Goal: Transaction & Acquisition: Obtain resource

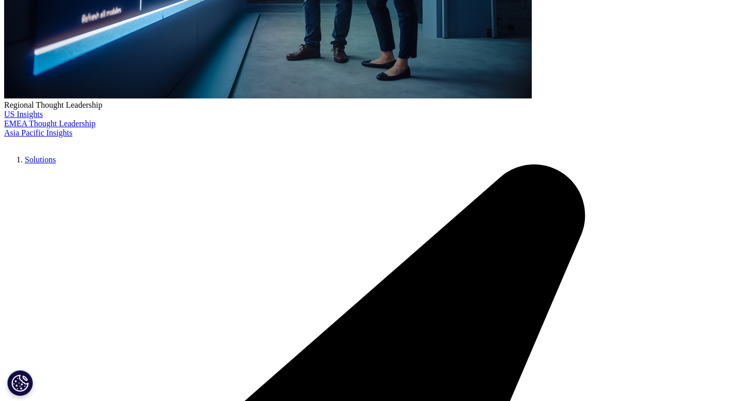
scroll to position [339, 0]
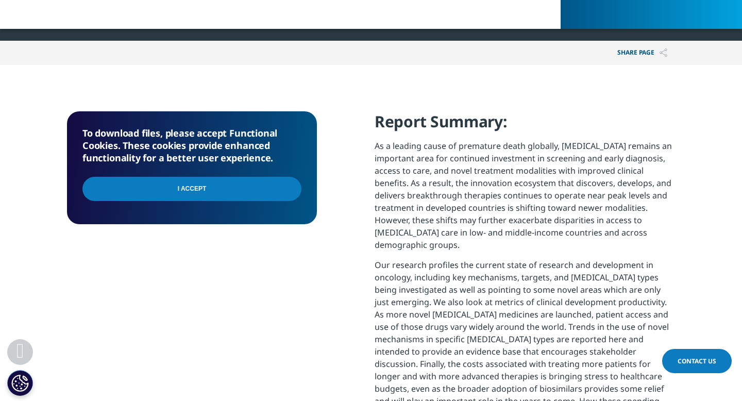
click at [218, 186] on input "I Accept" at bounding box center [191, 189] width 219 height 24
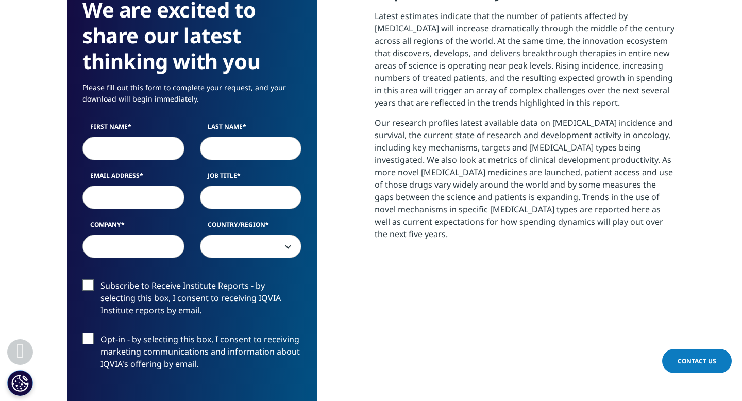
scroll to position [523, 0]
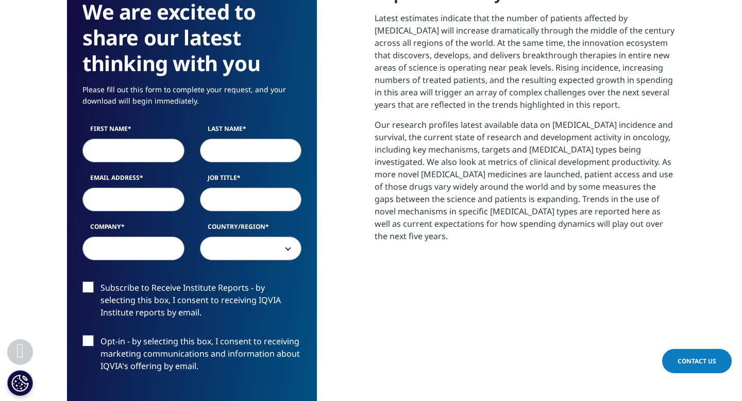
click at [139, 148] on input "First Name" at bounding box center [133, 151] width 102 height 24
type input "[PERSON_NAME]"
click at [241, 145] on input "Last Name" at bounding box center [251, 151] width 102 height 24
type input "cui"
click at [233, 196] on input "Job Title" at bounding box center [251, 200] width 102 height 24
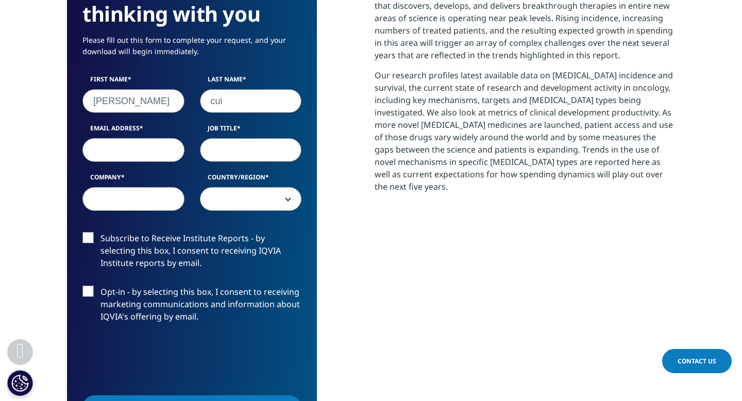
scroll to position [583, 0]
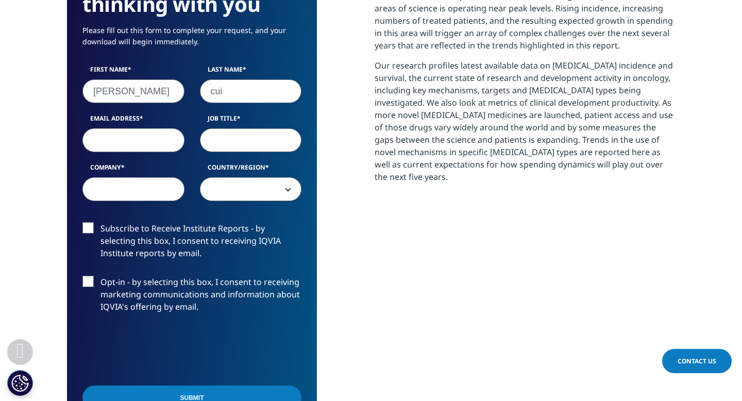
click at [93, 230] on label "Subscribe to Receive Institute Reports - by selecting this box, I consent to re…" at bounding box center [191, 243] width 219 height 43
click at [101, 222] on input "Subscribe to Receive Institute Reports - by selecting this box, I consent to re…" at bounding box center [101, 222] width 0 height 0
click at [120, 143] on input "Email Address" at bounding box center [133, 140] width 102 height 24
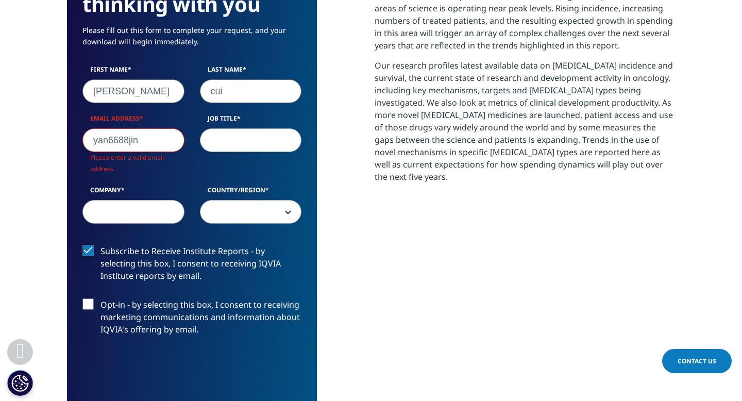
click at [151, 139] on input "yan6688jin" at bounding box center [133, 140] width 102 height 24
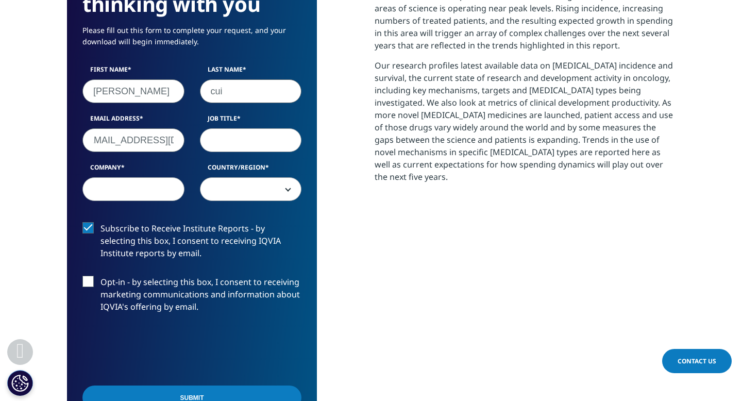
scroll to position [0, 16]
type input "[EMAIL_ADDRESS][DOMAIN_NAME]"
click at [238, 141] on input "Job Title" at bounding box center [251, 140] width 102 height 24
type input "doctor"
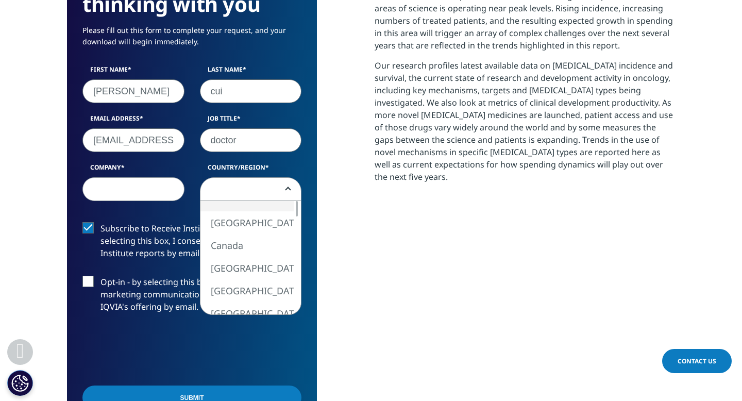
click at [255, 192] on span at bounding box center [251, 190] width 101 height 24
select select "[GEOGRAPHIC_DATA]"
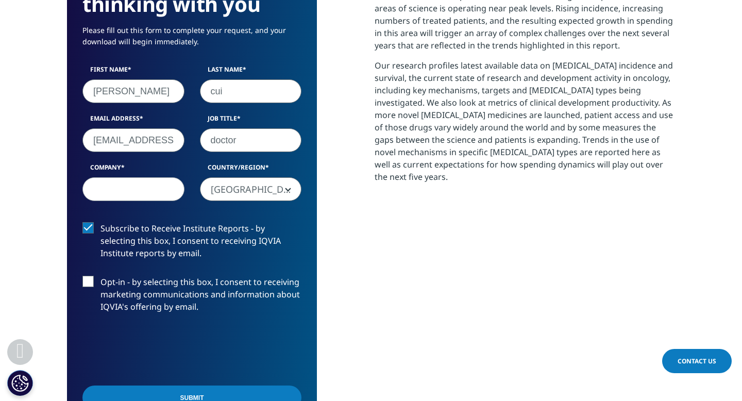
click at [132, 188] on input "Company" at bounding box center [133, 189] width 102 height 24
type input "[DOMAIN_NAME]"
select select "China"
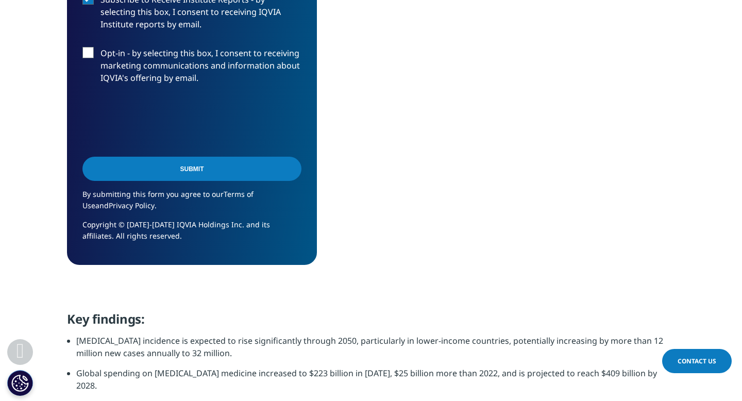
scroll to position [862, 0]
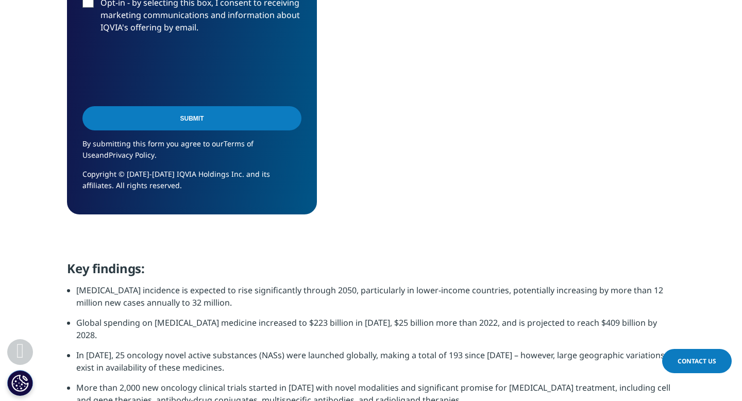
click at [208, 122] on input "Submit" at bounding box center [191, 118] width 219 height 24
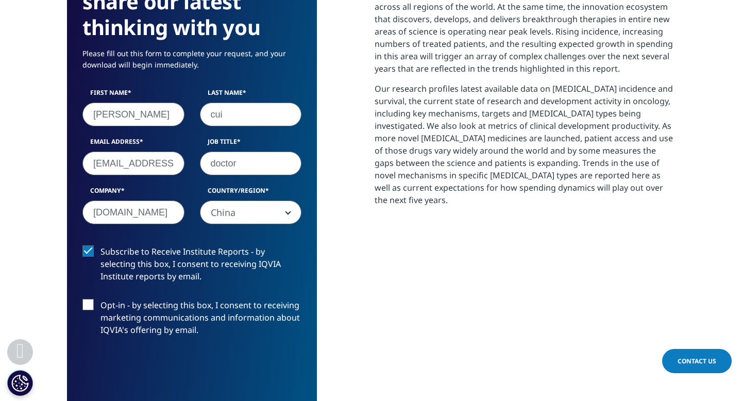
scroll to position [561, 0]
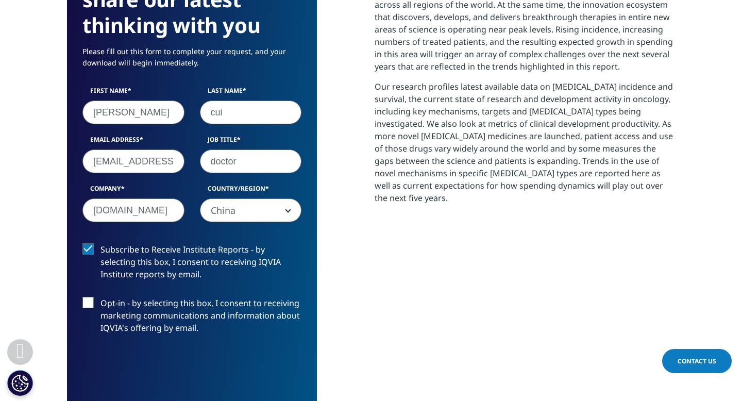
click at [90, 303] on label "Opt-in - by selecting this box, I consent to receiving marketing communications…" at bounding box center [191, 318] width 219 height 43
click at [101, 297] on input "Opt-in - by selecting this box, I consent to receiving marketing communications…" at bounding box center [101, 297] width 0 height 0
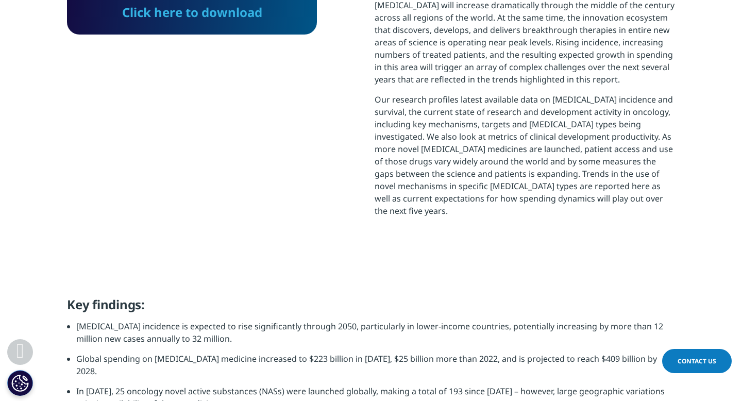
scroll to position [473, 0]
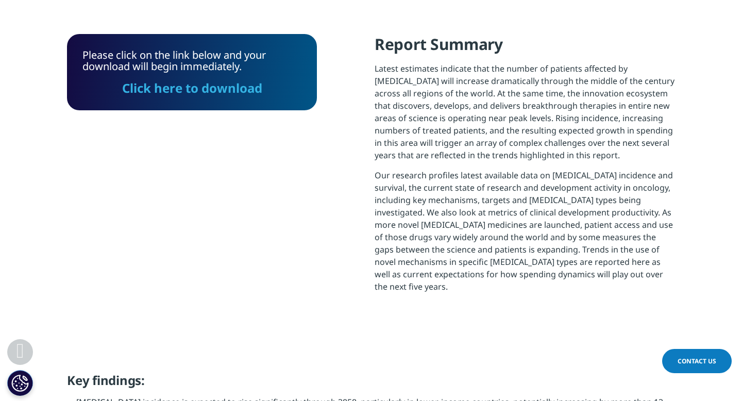
click at [237, 91] on link "Click here to download" at bounding box center [192, 87] width 140 height 17
click at [207, 90] on link "Click here to download" at bounding box center [192, 87] width 140 height 17
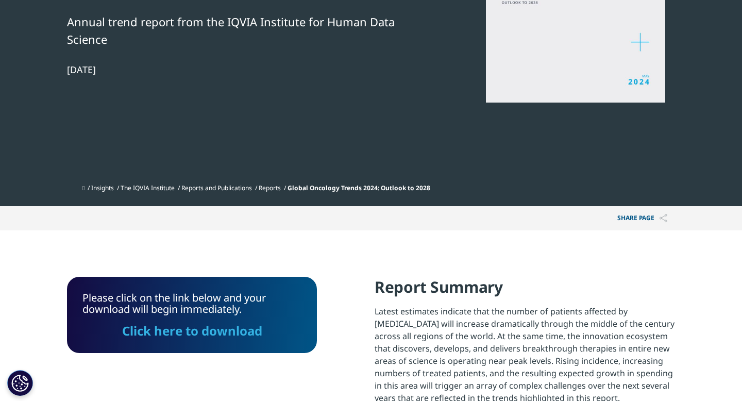
scroll to position [0, 0]
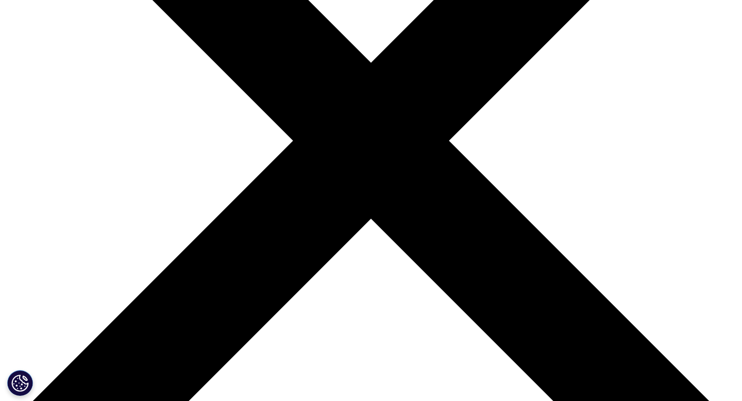
scroll to position [251, 0]
